Goal: Check status: Check status

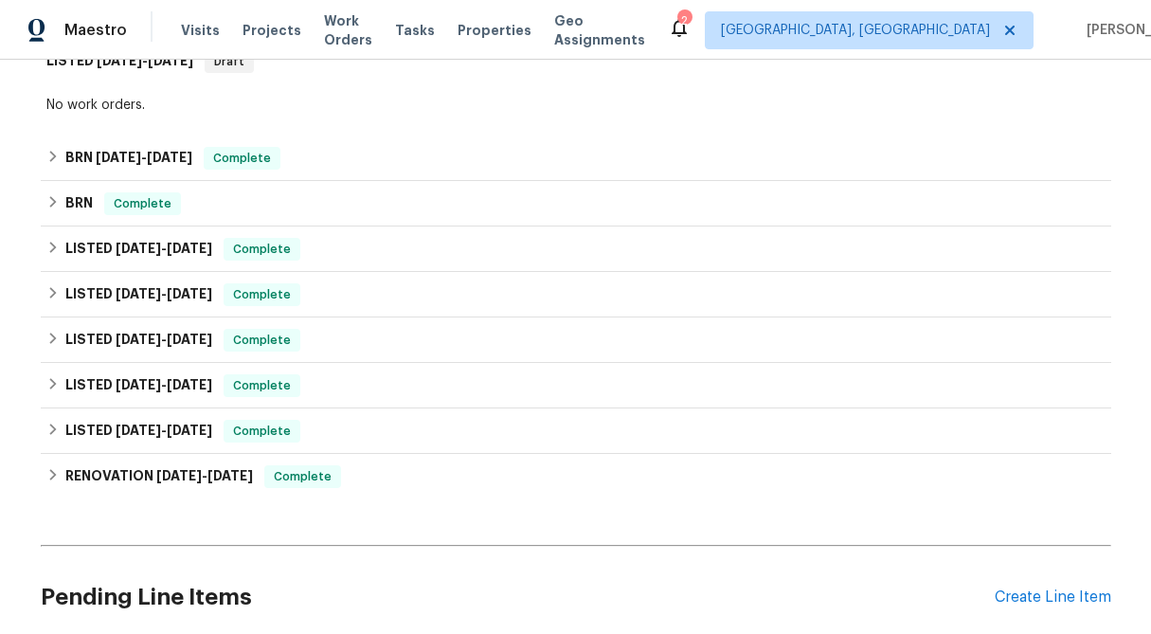
scroll to position [330, 0]
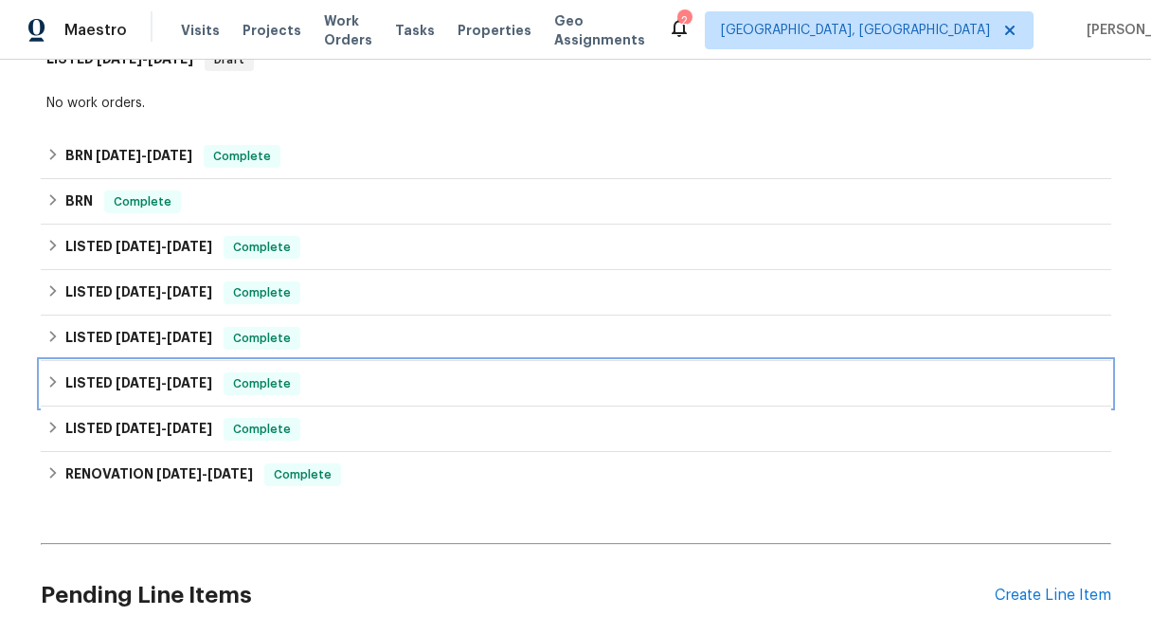
click at [44, 383] on div "LISTED [DATE] - [DATE] Complete" at bounding box center [576, 383] width 1070 height 45
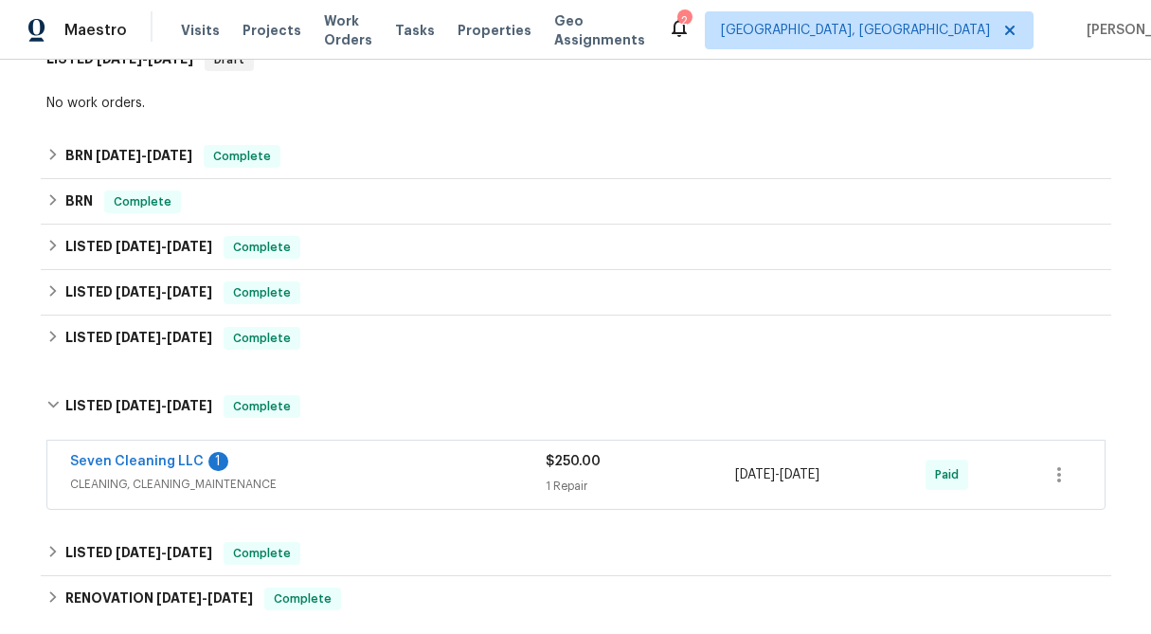
click at [596, 501] on div "Seven Cleaning LLC 1 CLEANING, CLEANING_MAINTENANCE $250.00 1 Repair [DATE] - […" at bounding box center [575, 474] width 1057 height 68
click at [587, 466] on span "$250.00" at bounding box center [573, 461] width 55 height 13
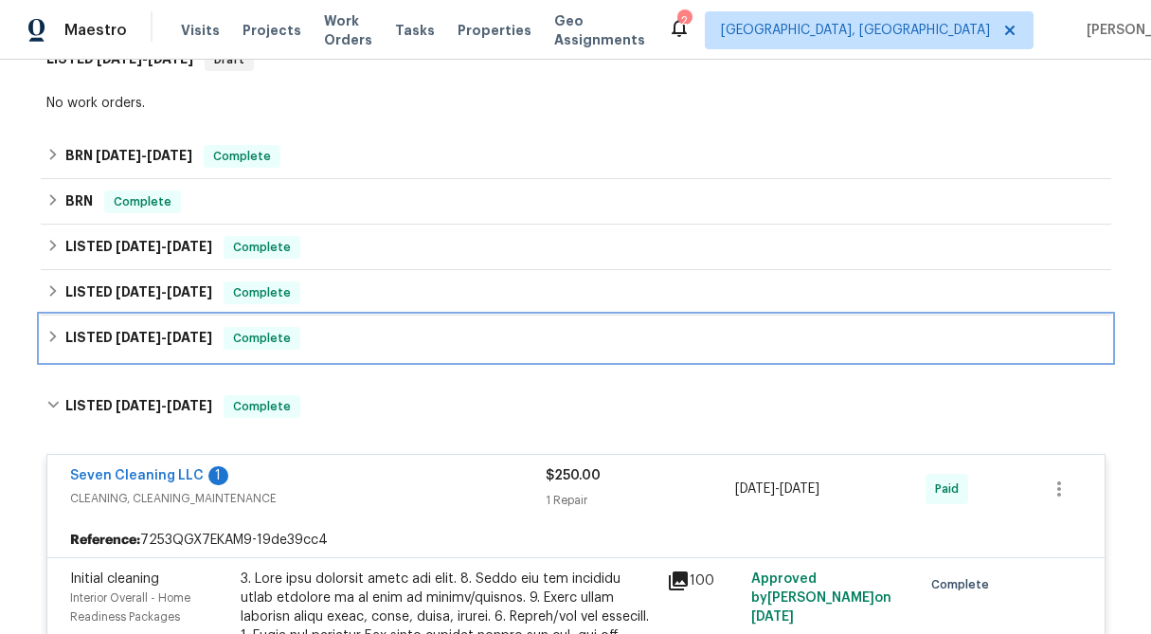
click at [42, 336] on div "LISTED [DATE] - [DATE] Complete" at bounding box center [576, 337] width 1070 height 45
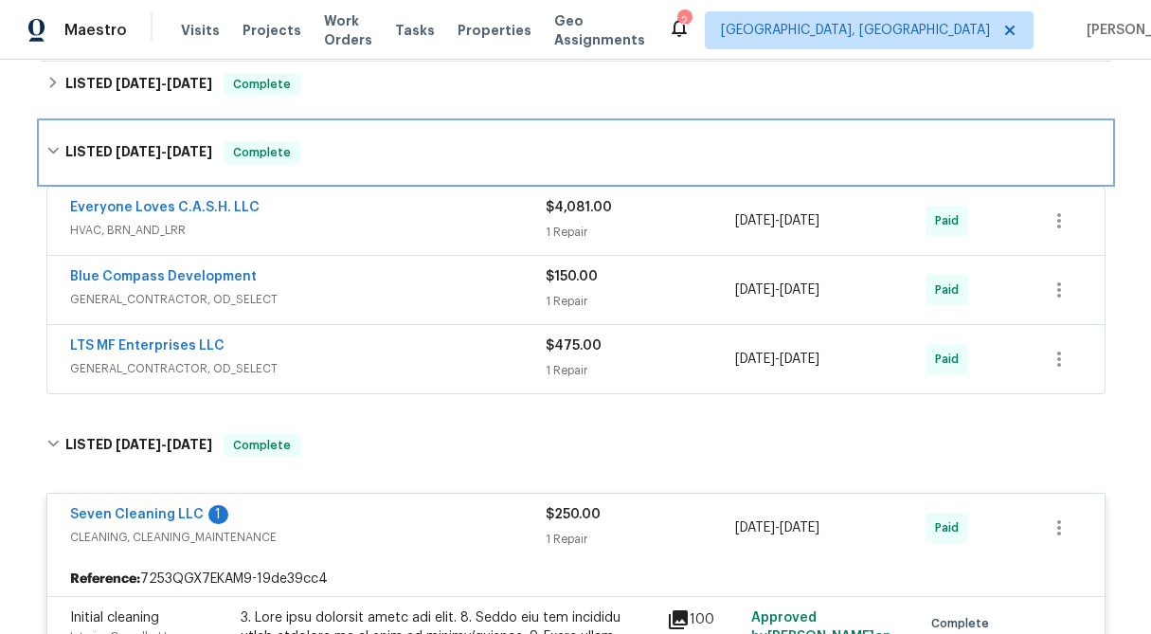
scroll to position [542, 0]
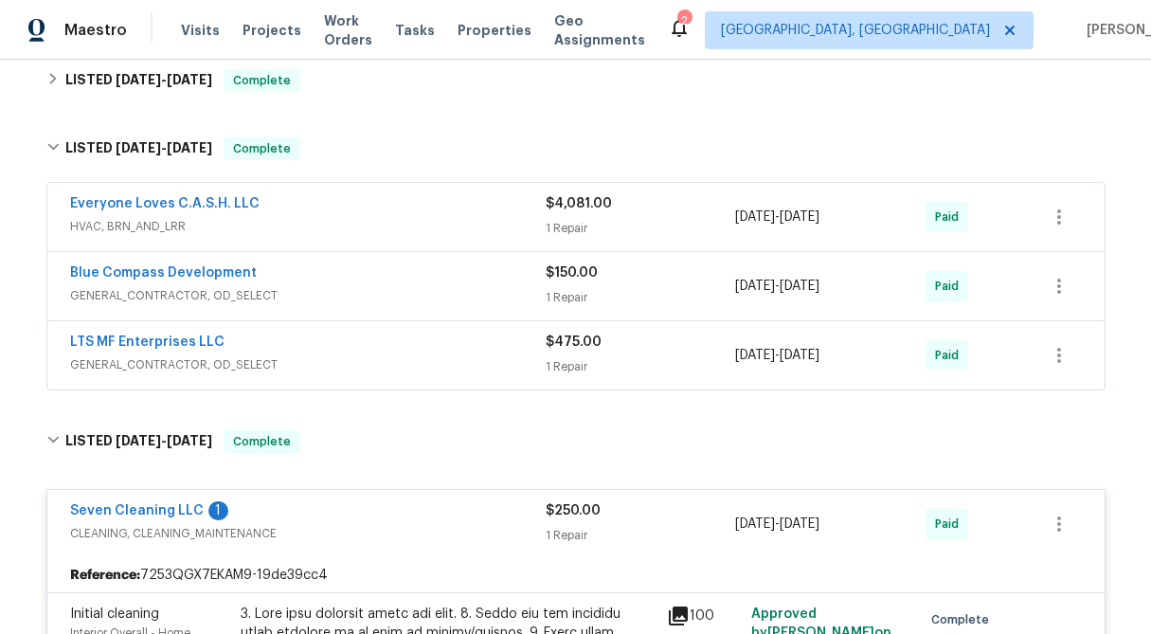
click at [577, 225] on div "1 Repair" at bounding box center [641, 228] width 190 height 19
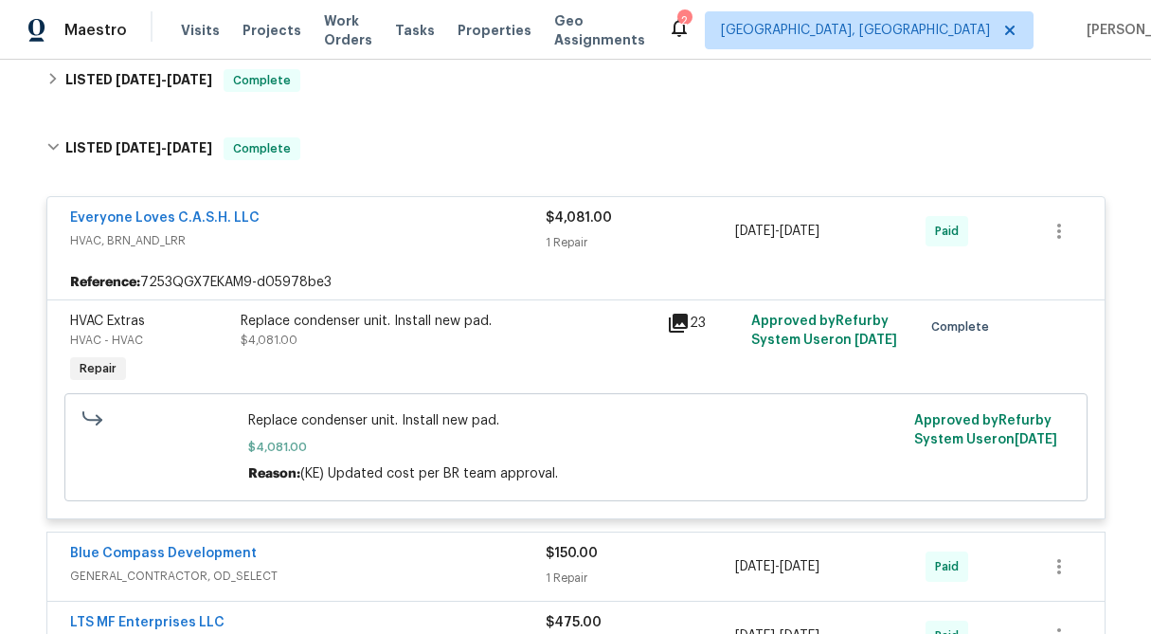
click at [576, 231] on div "$4,081.00 1 Repair" at bounding box center [641, 230] width 190 height 45
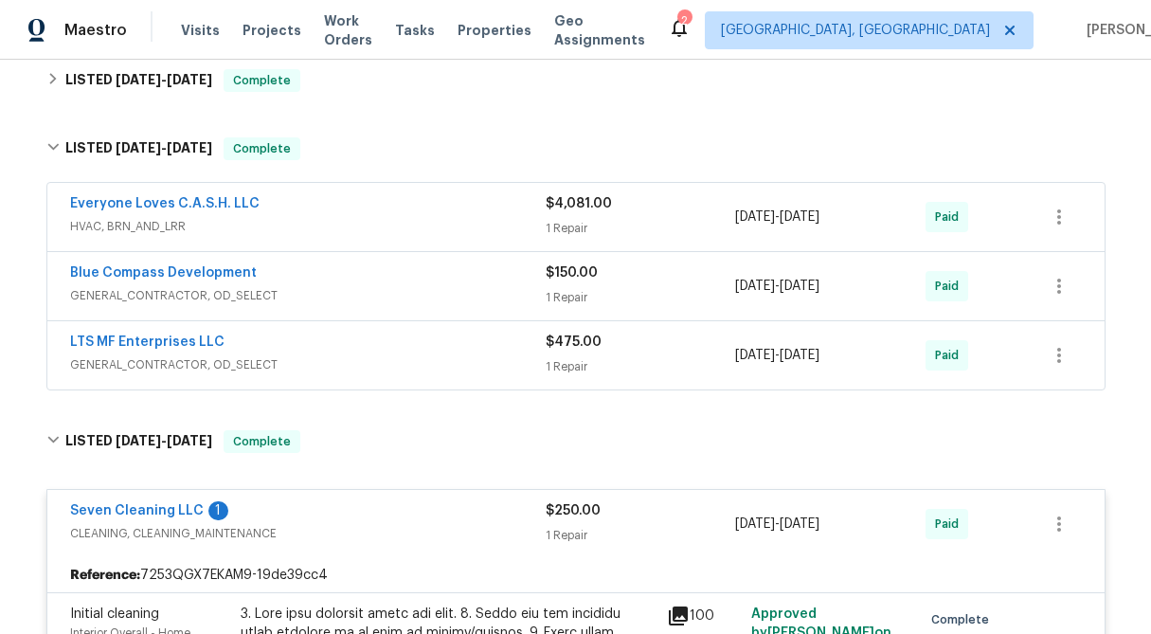
click at [588, 348] on span "$475.00" at bounding box center [574, 341] width 56 height 13
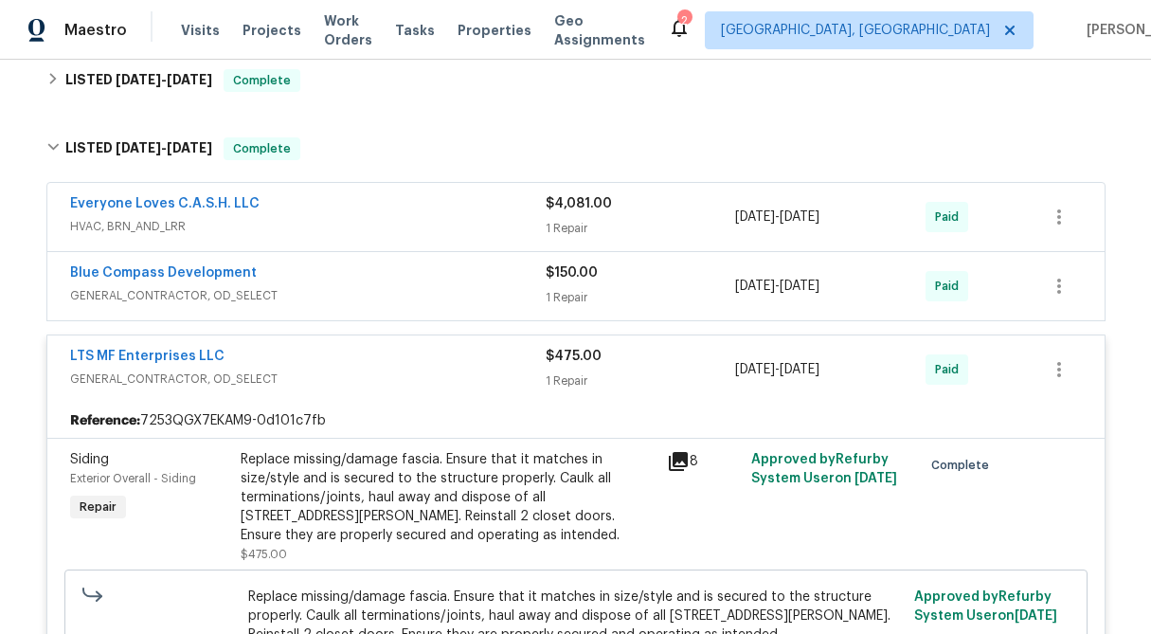
click at [571, 367] on div "$475.00 1 Repair" at bounding box center [641, 369] width 190 height 45
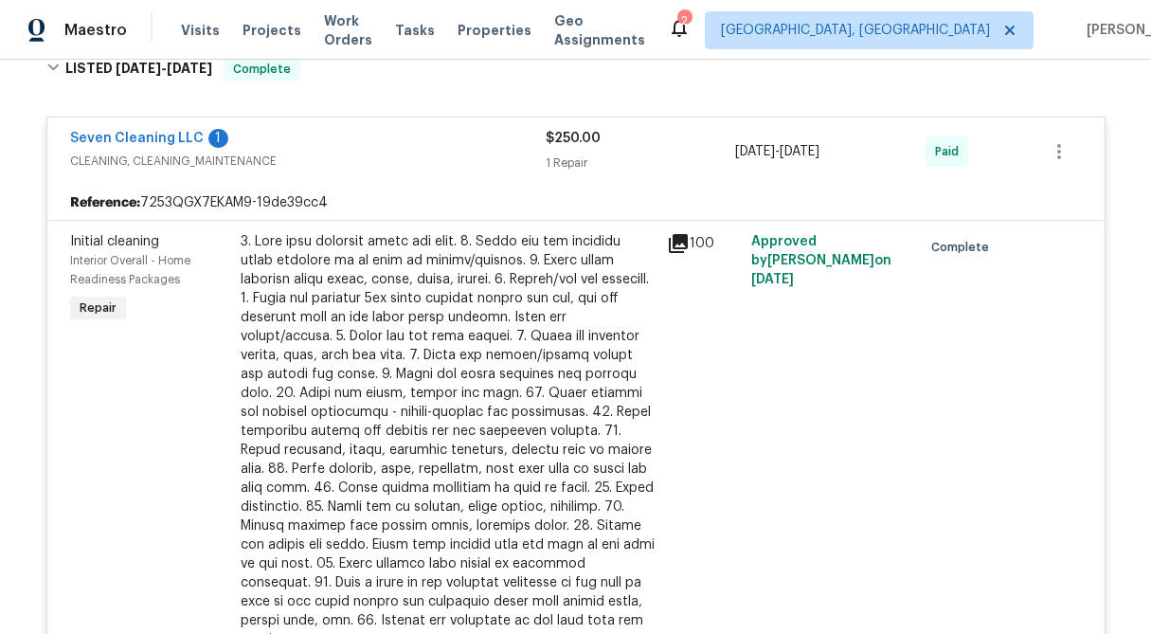
scroll to position [919, 0]
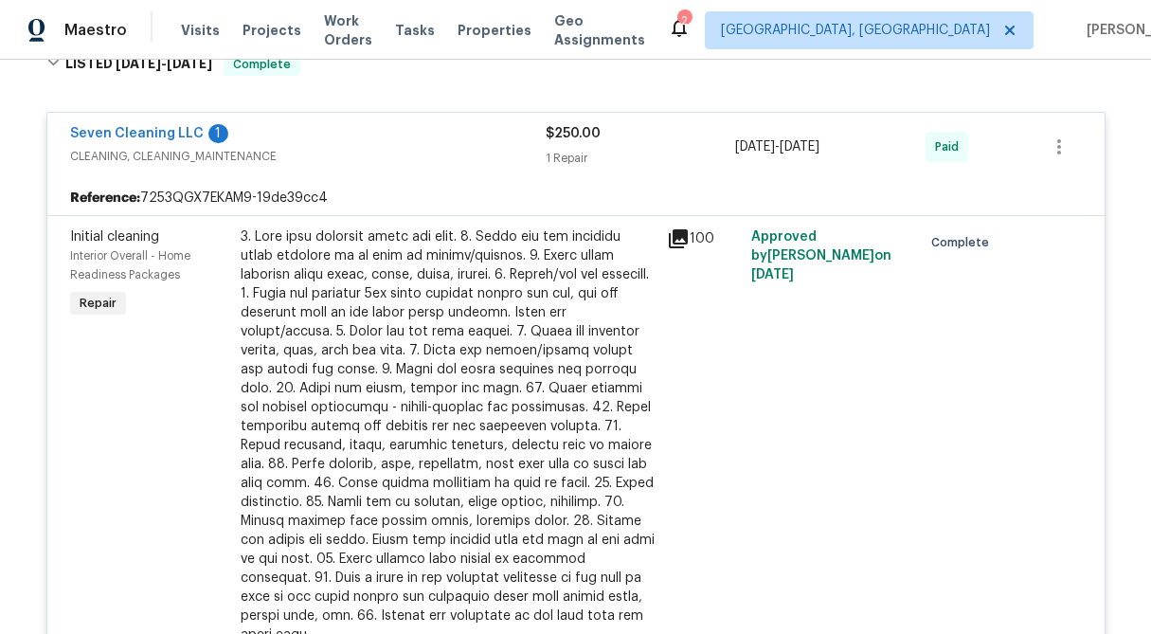
click at [566, 139] on span "$250.00" at bounding box center [573, 133] width 55 height 13
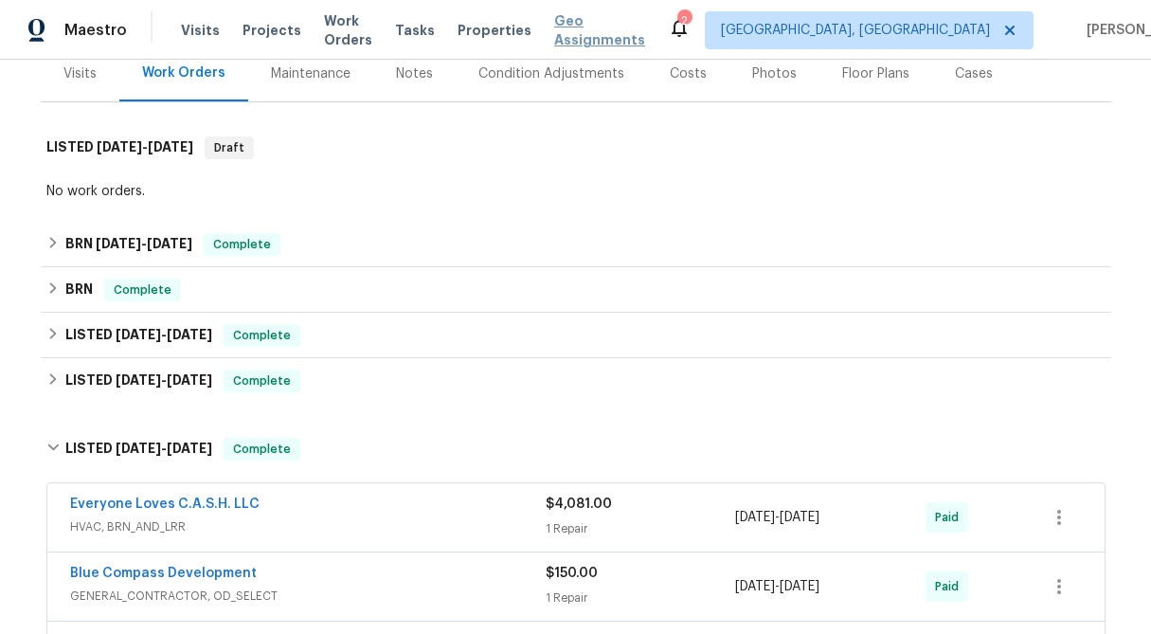
scroll to position [56, 0]
